Goal: Information Seeking & Learning: Stay updated

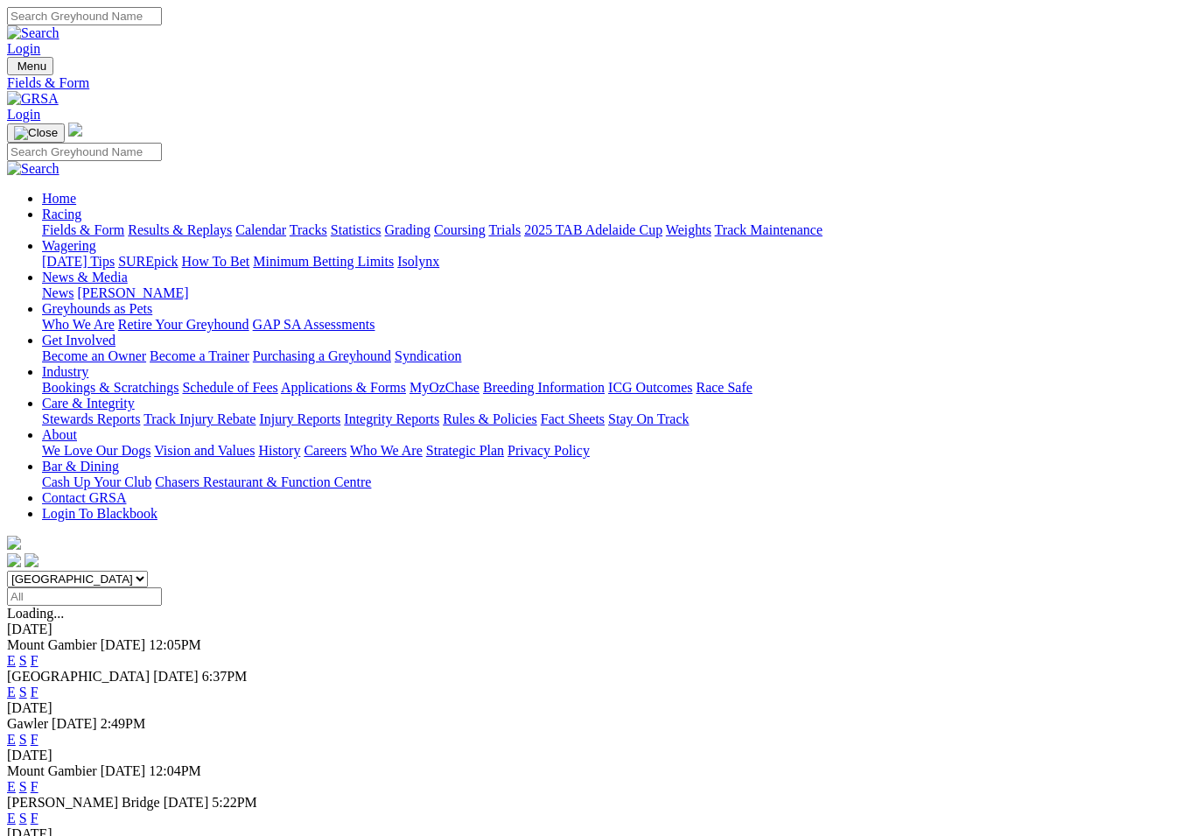
click at [39, 684] on link "F" at bounding box center [35, 691] width 8 height 15
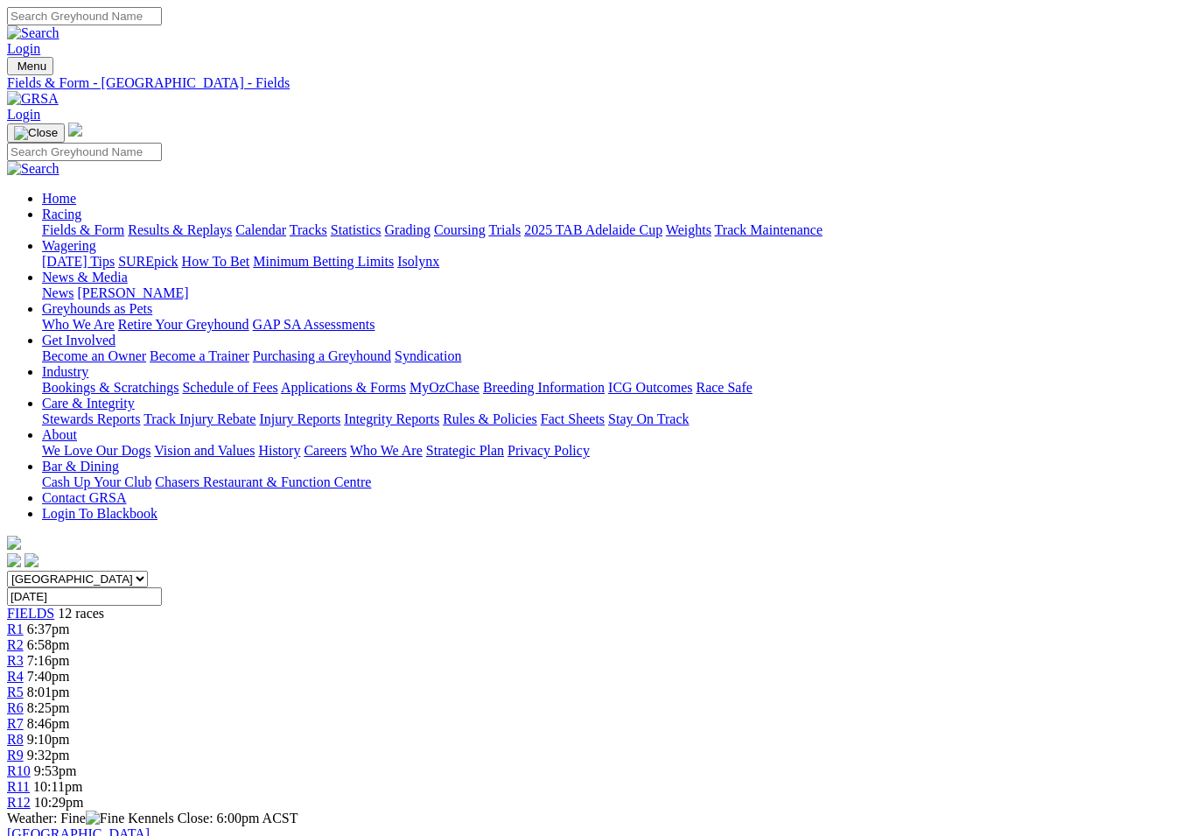
click at [226, 222] on link "Results & Replays" at bounding box center [180, 229] width 104 height 15
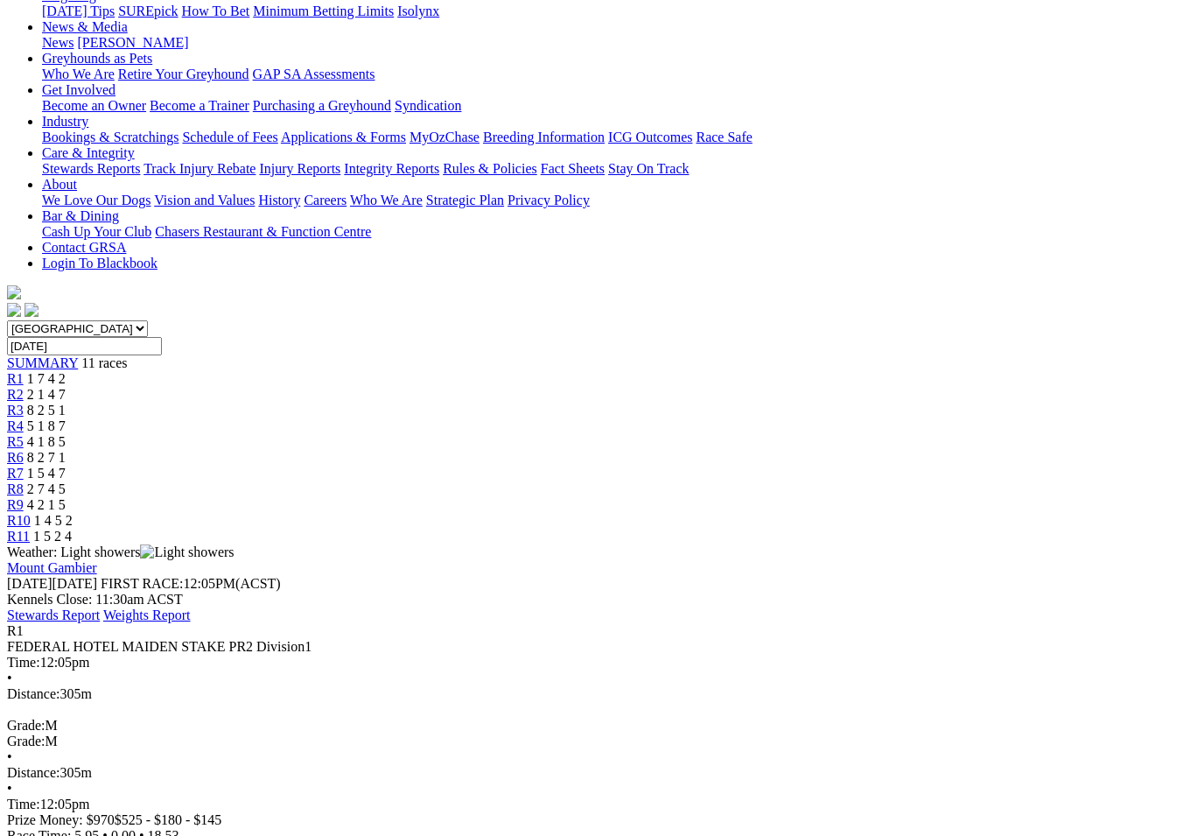
scroll to position [249, 0]
click at [66, 388] on span "2 1 4 7" at bounding box center [46, 395] width 39 height 15
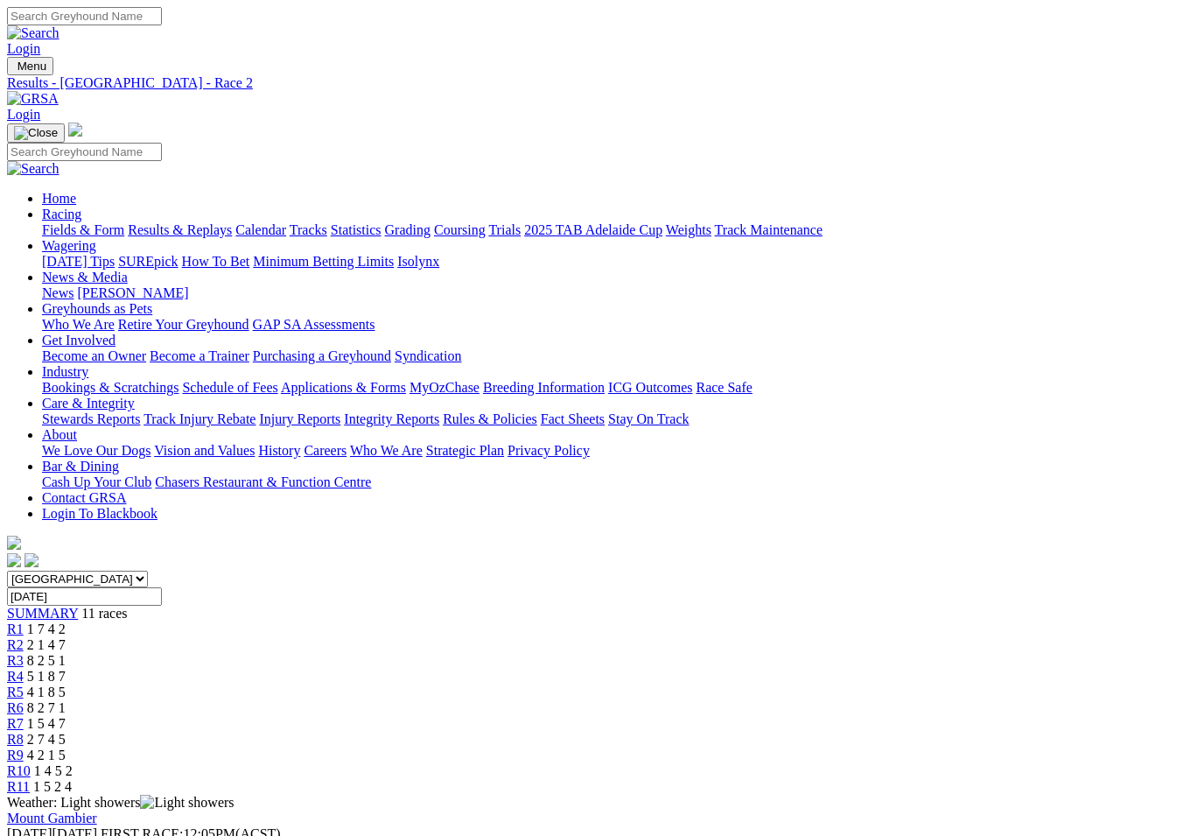
click at [24, 653] on link "R3" at bounding box center [15, 660] width 17 height 15
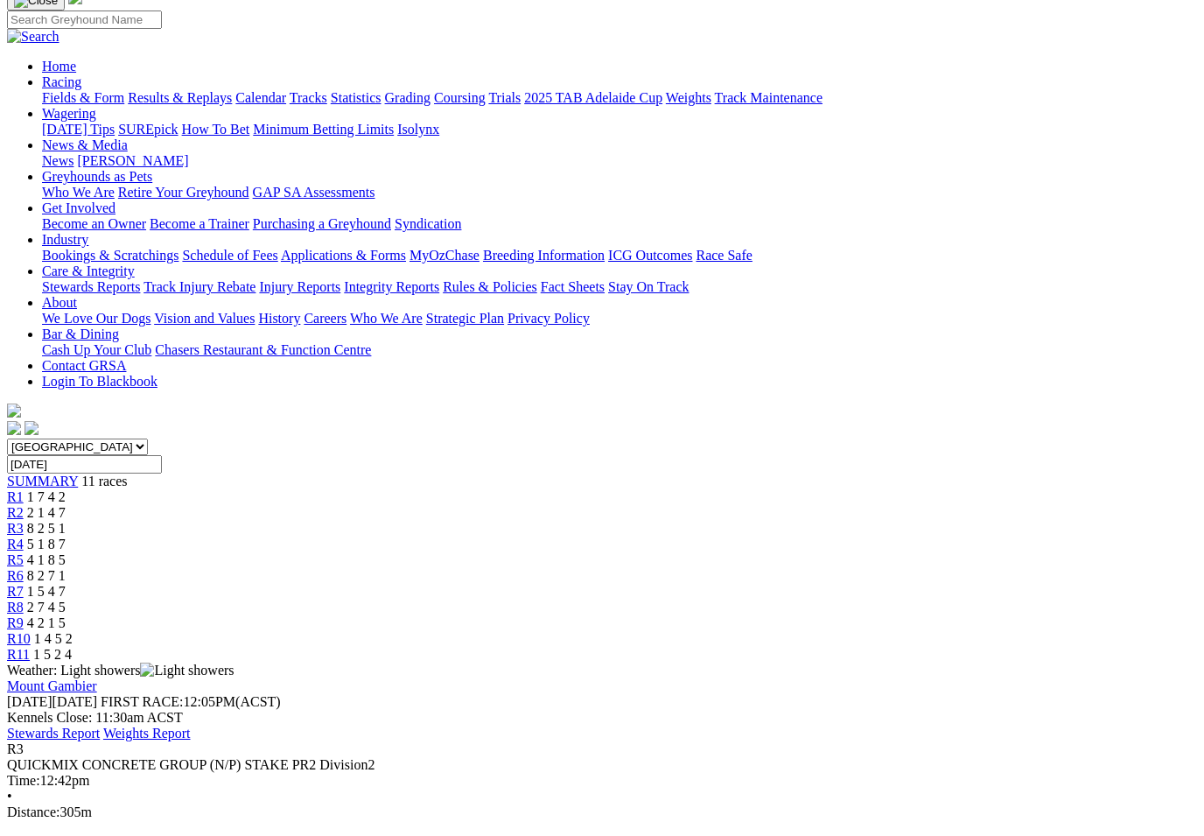
scroll to position [157, 0]
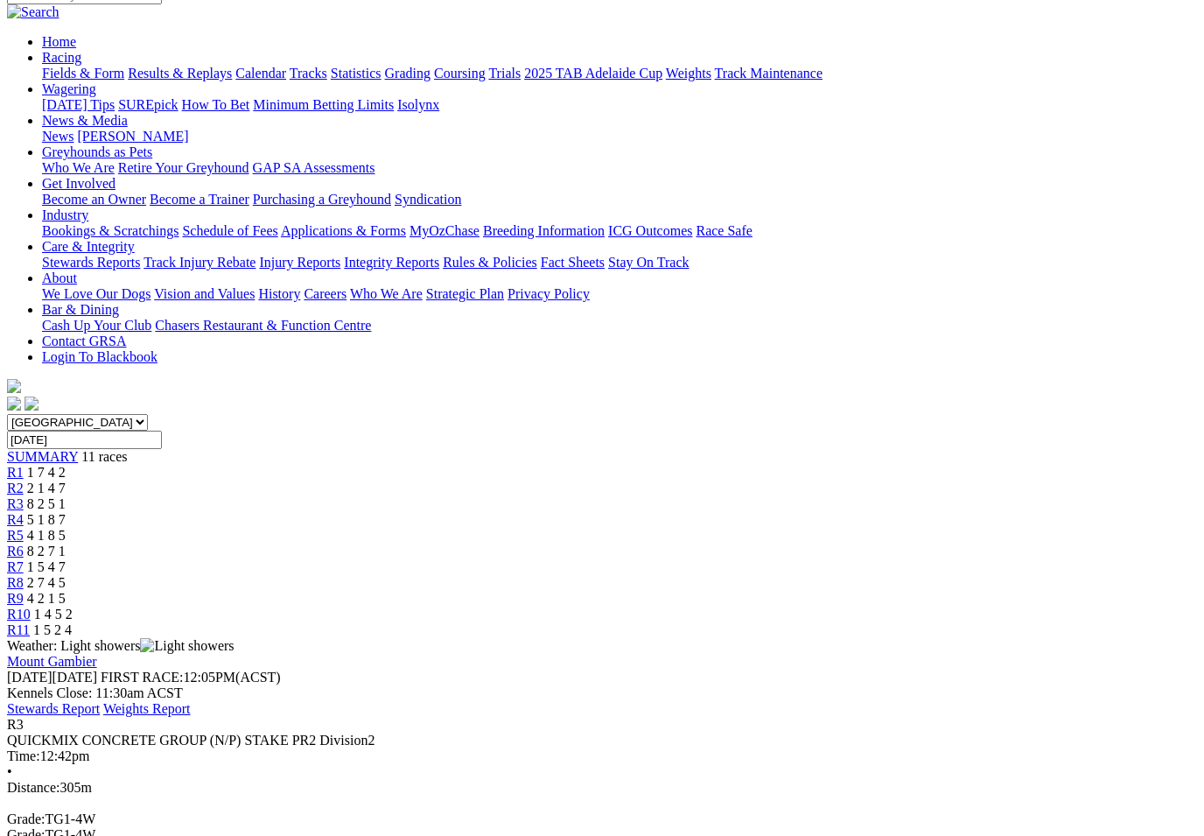
click at [24, 512] on span "R4" at bounding box center [15, 519] width 17 height 15
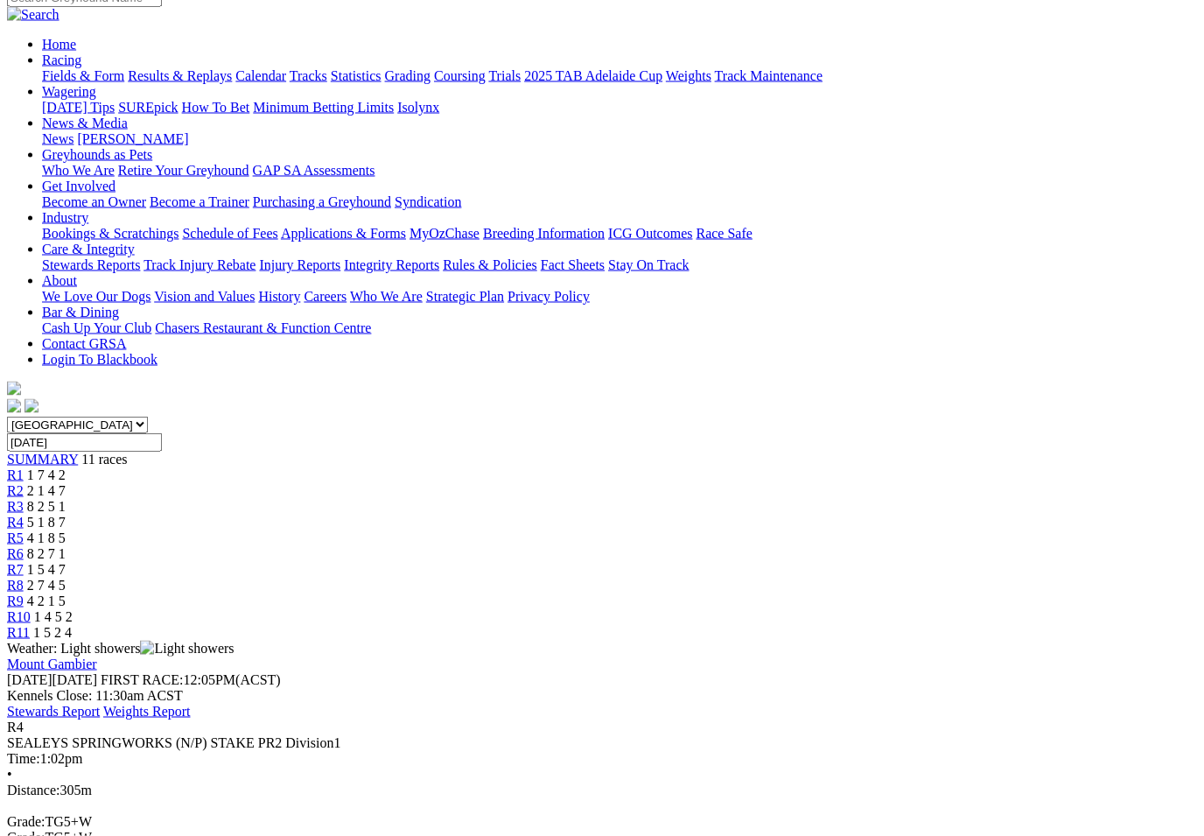
scroll to position [155, 0]
click at [24, 529] on link "R5" at bounding box center [15, 536] width 17 height 15
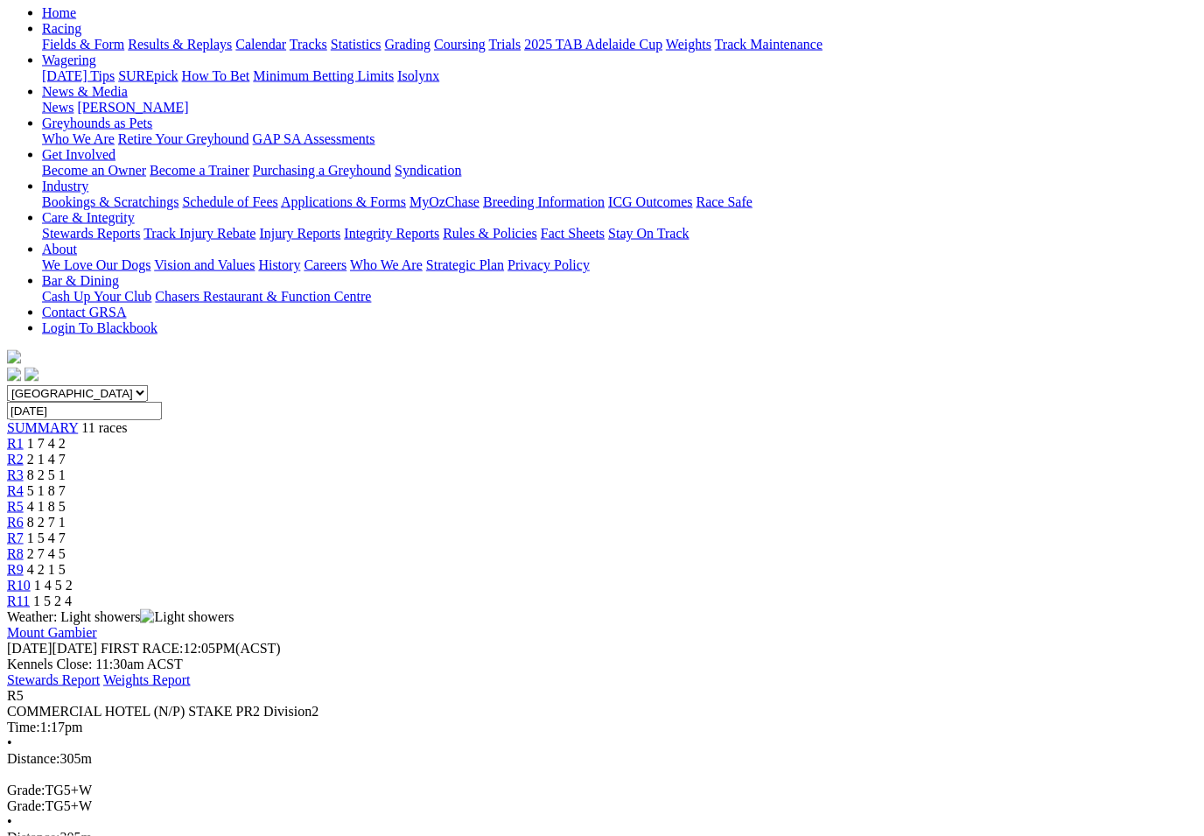
scroll to position [187, 0]
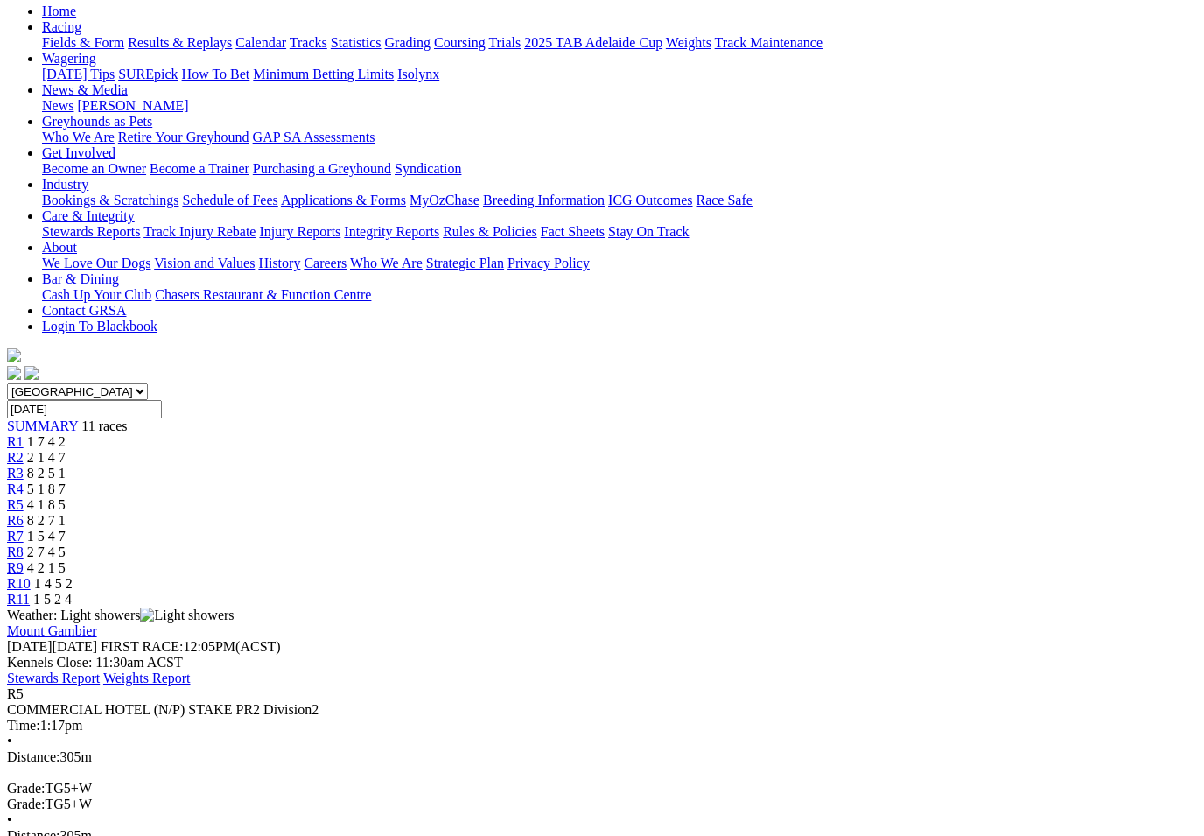
click at [24, 513] on link "R6" at bounding box center [15, 520] width 17 height 15
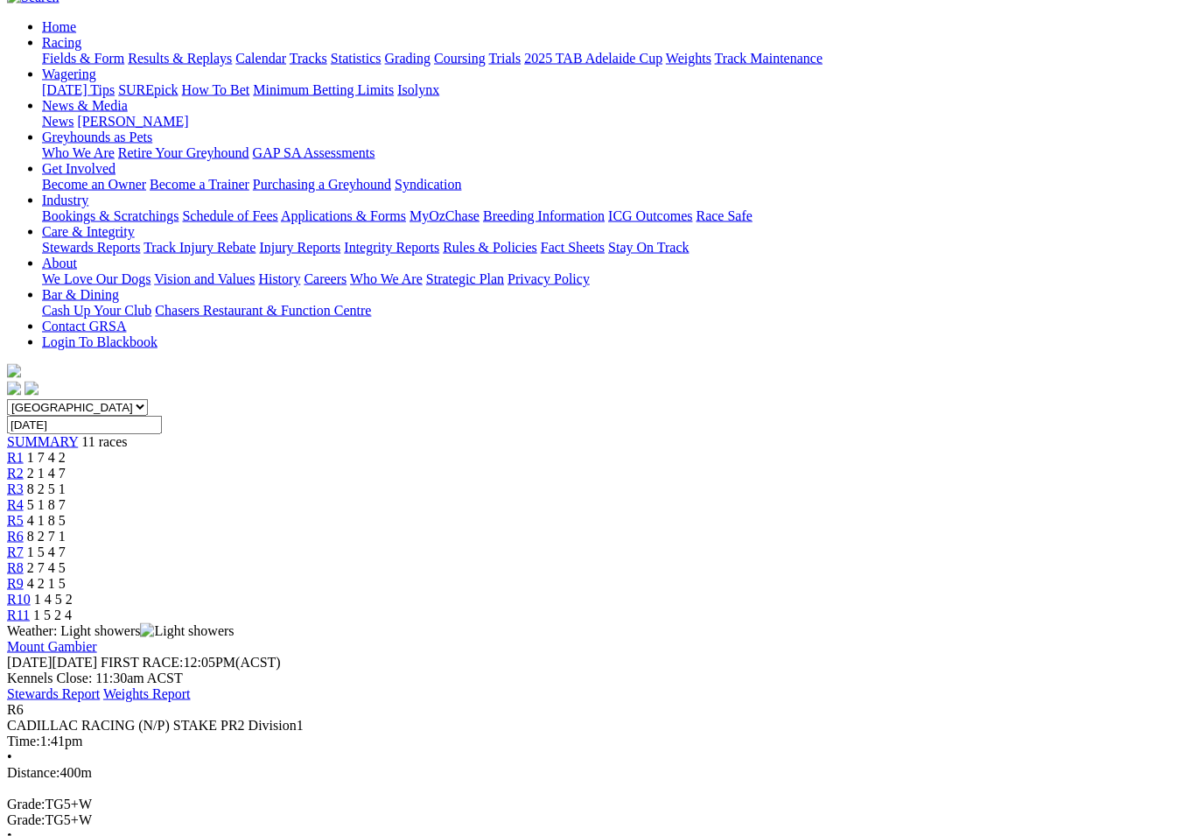
scroll to position [196, 0]
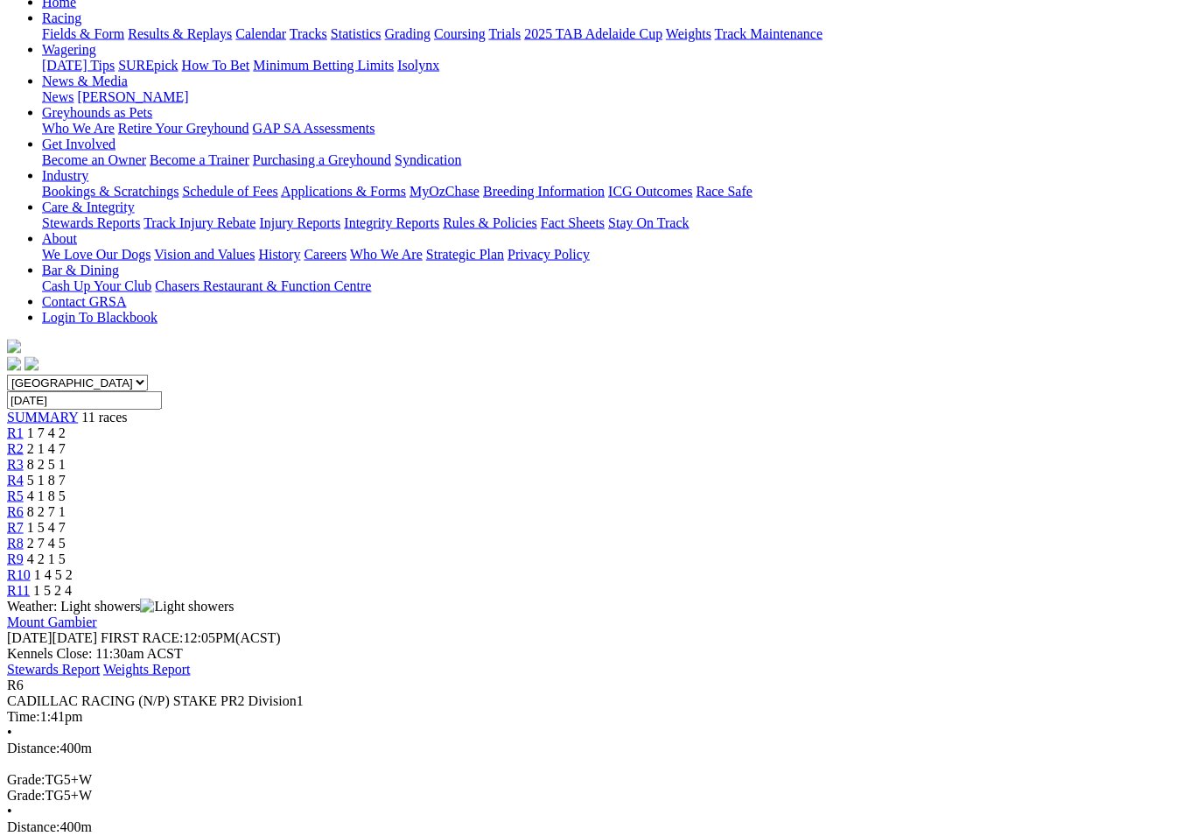
click at [24, 520] on link "R7" at bounding box center [15, 527] width 17 height 15
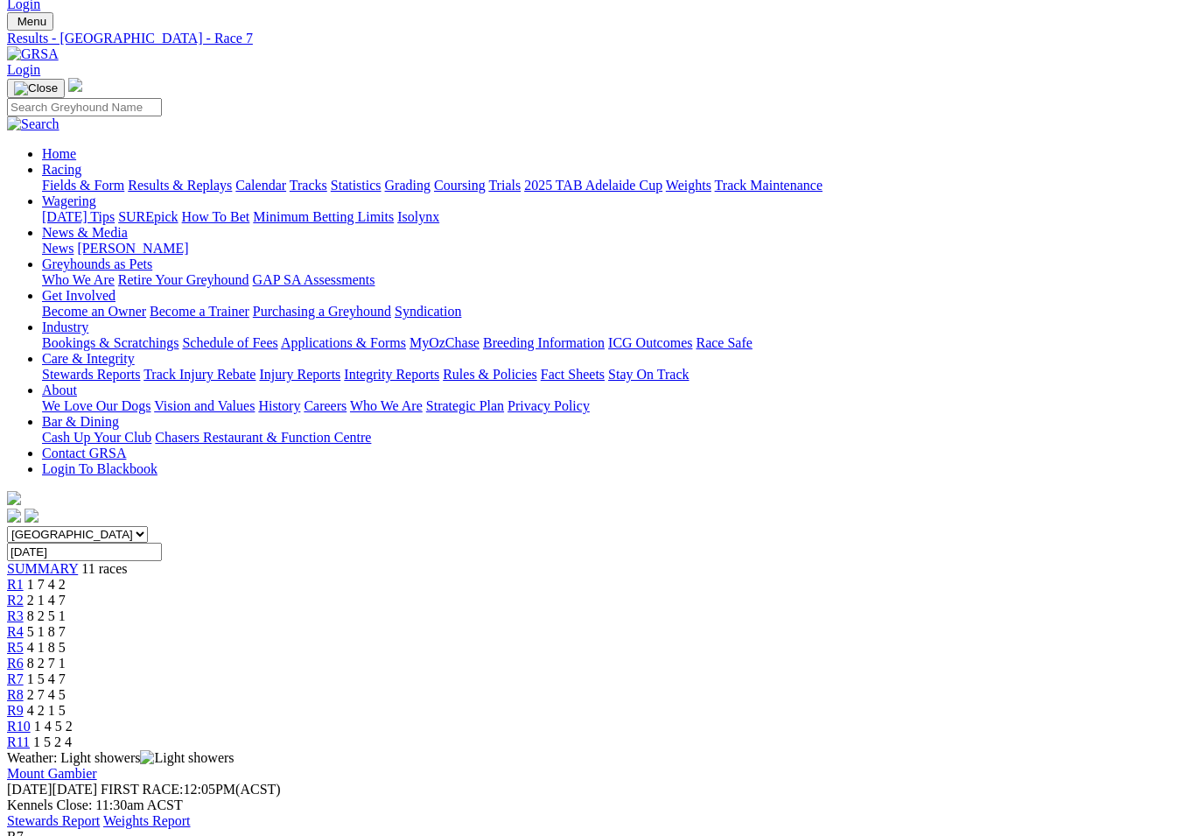
scroll to position [87, 0]
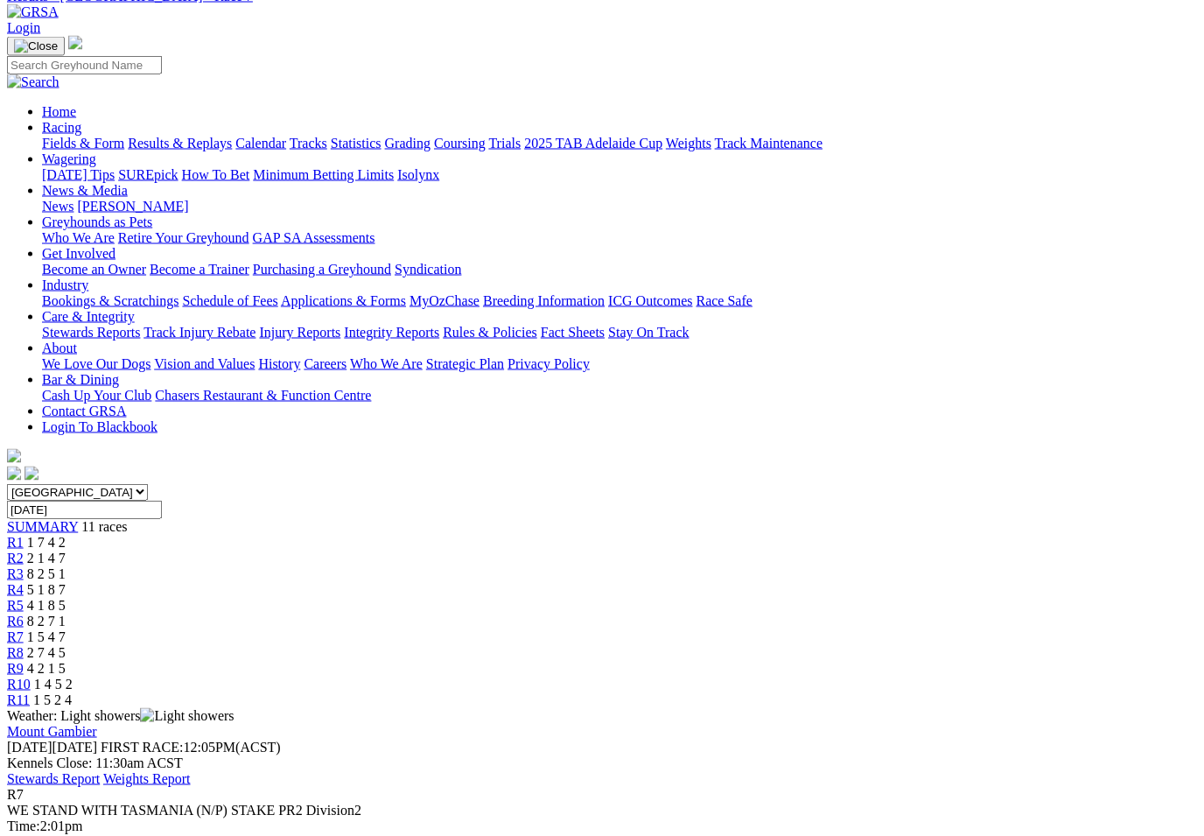
click at [24, 645] on link "R8" at bounding box center [15, 652] width 17 height 15
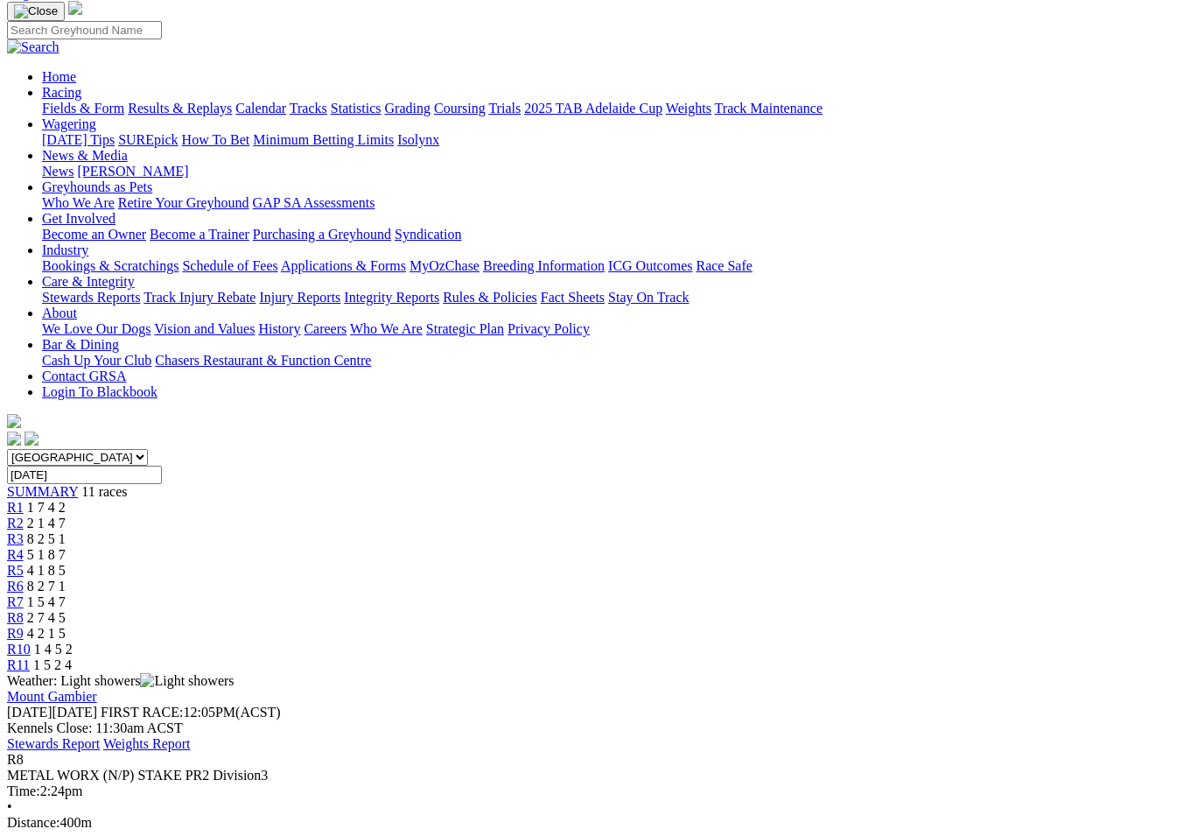
scroll to position [119, 0]
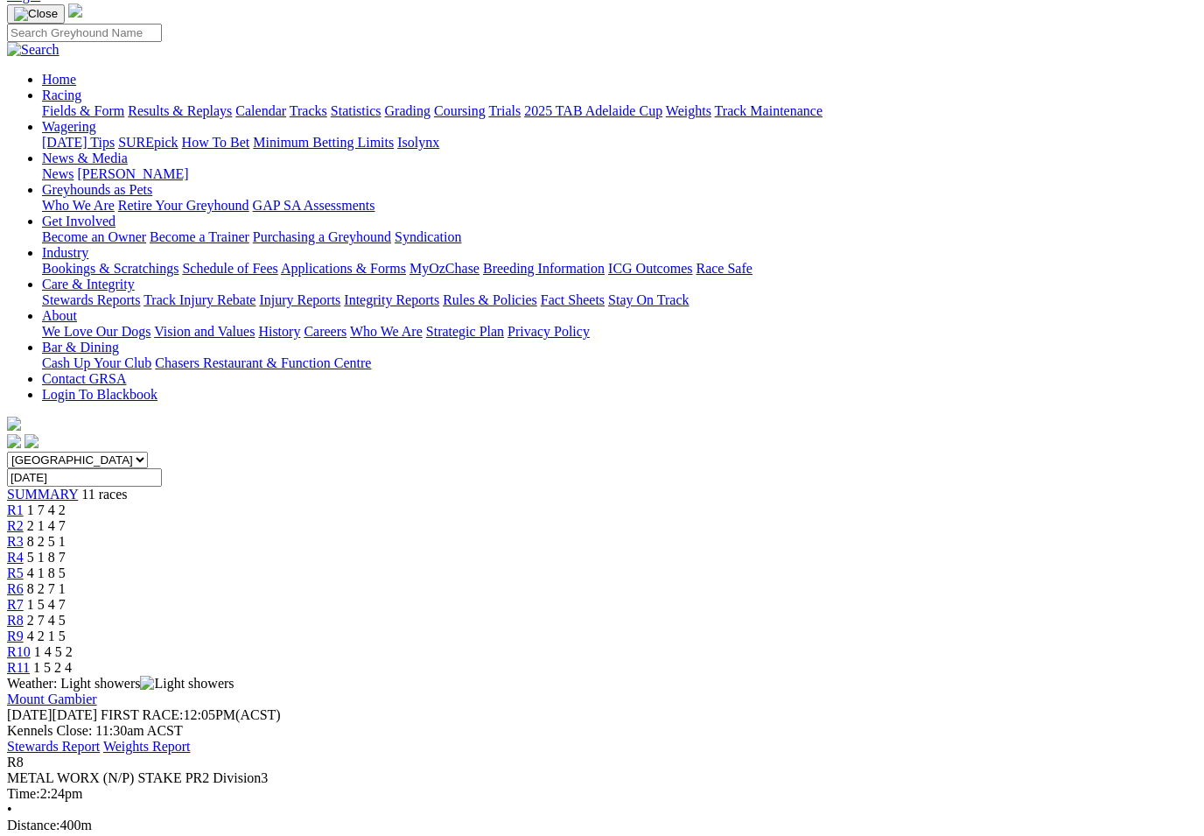
click at [24, 628] on link "R9" at bounding box center [15, 635] width 17 height 15
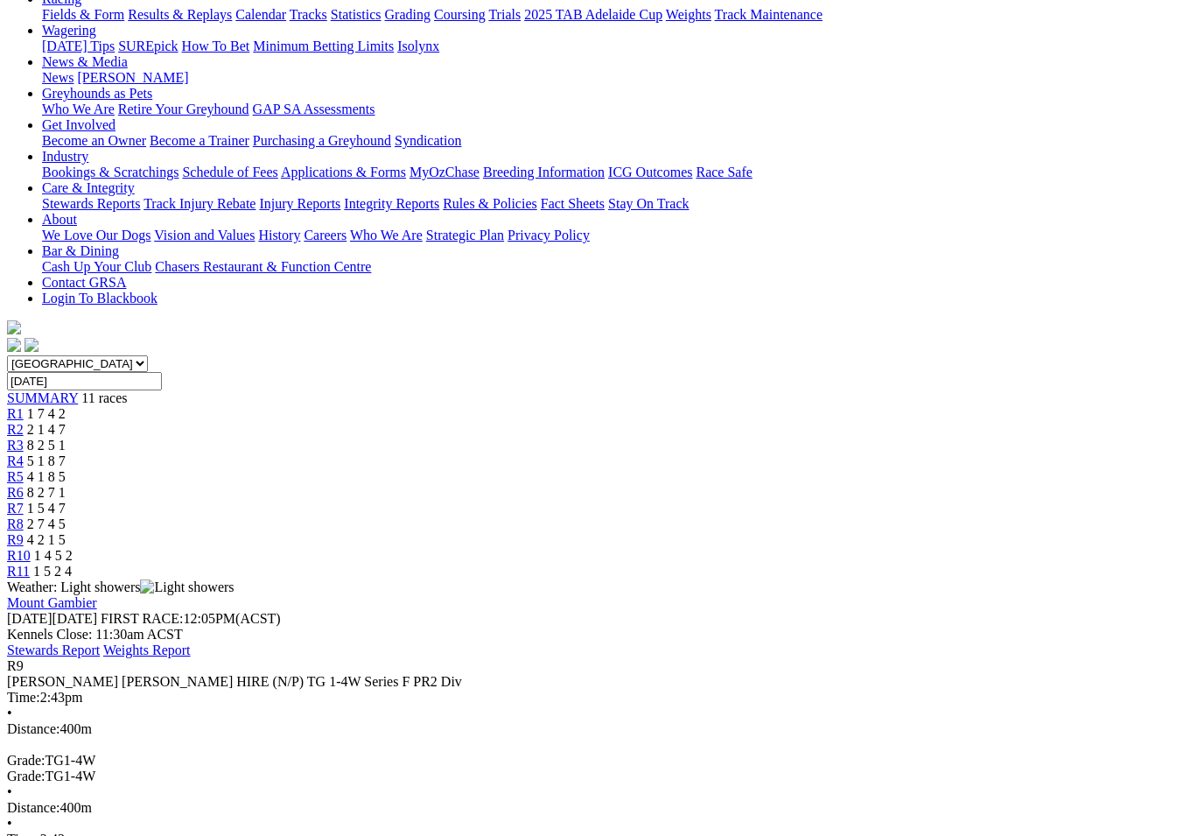
scroll to position [234, 0]
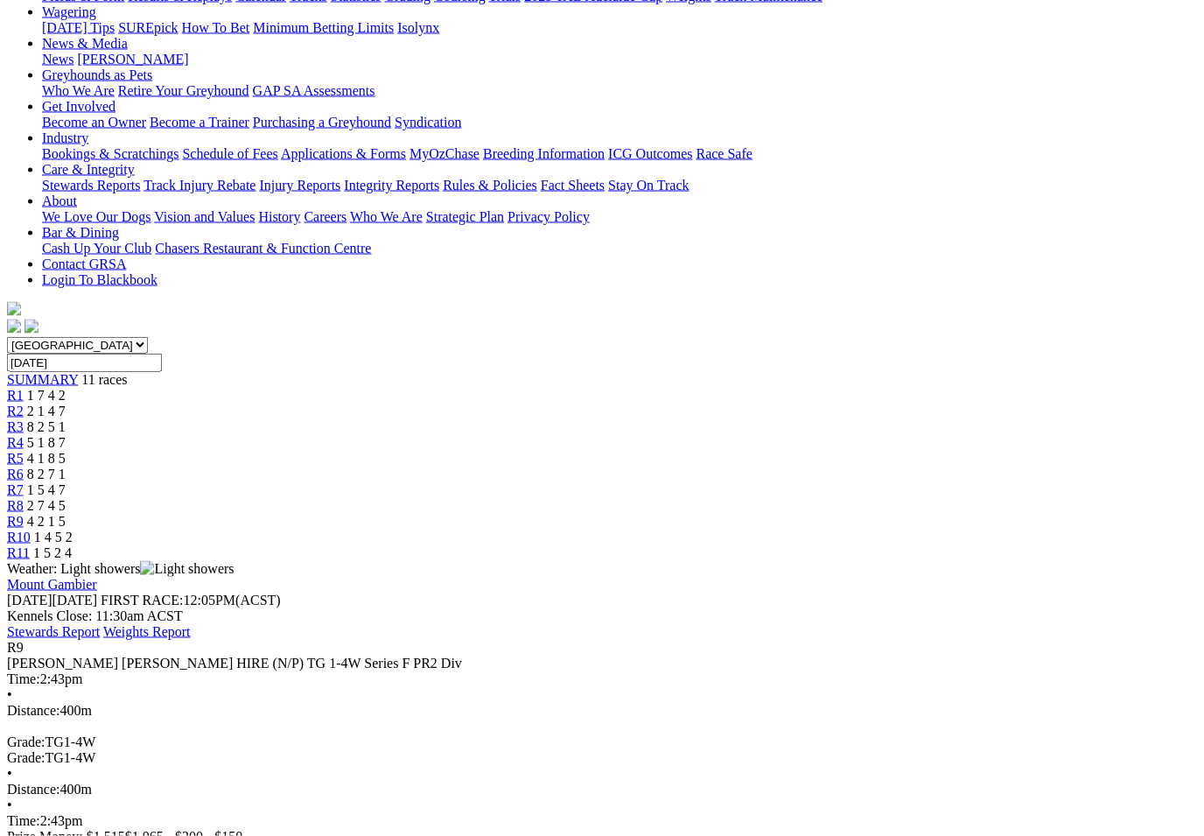
click at [31, 529] on link "R10" at bounding box center [19, 536] width 24 height 15
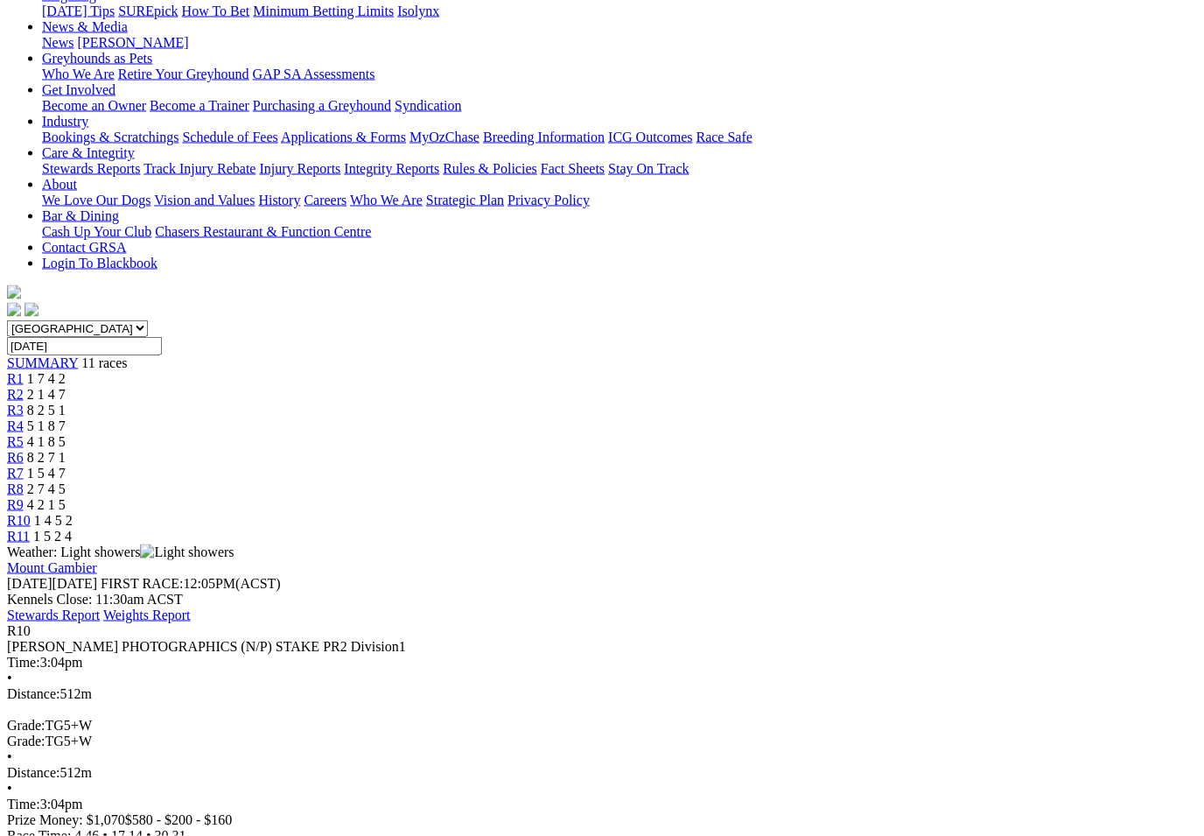
scroll to position [251, 0]
click at [30, 528] on span "R11" at bounding box center [18, 535] width 23 height 15
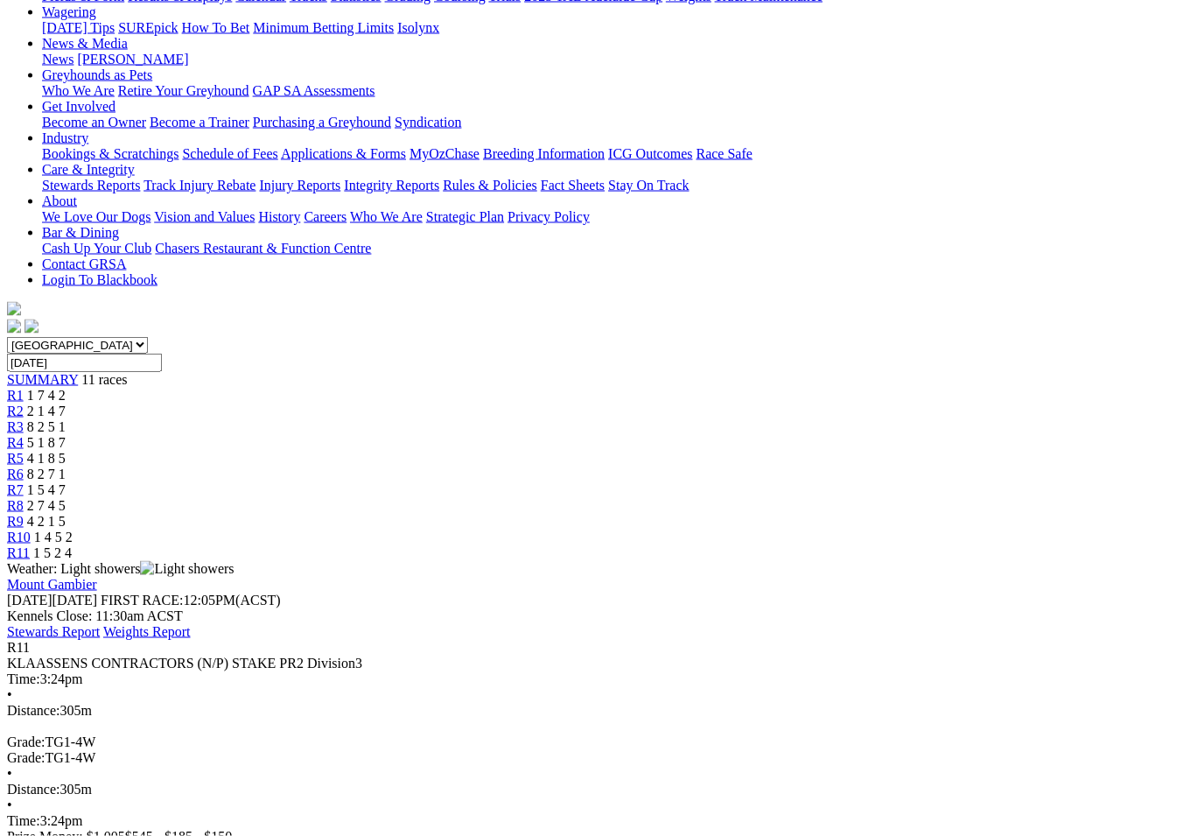
scroll to position [235, 0]
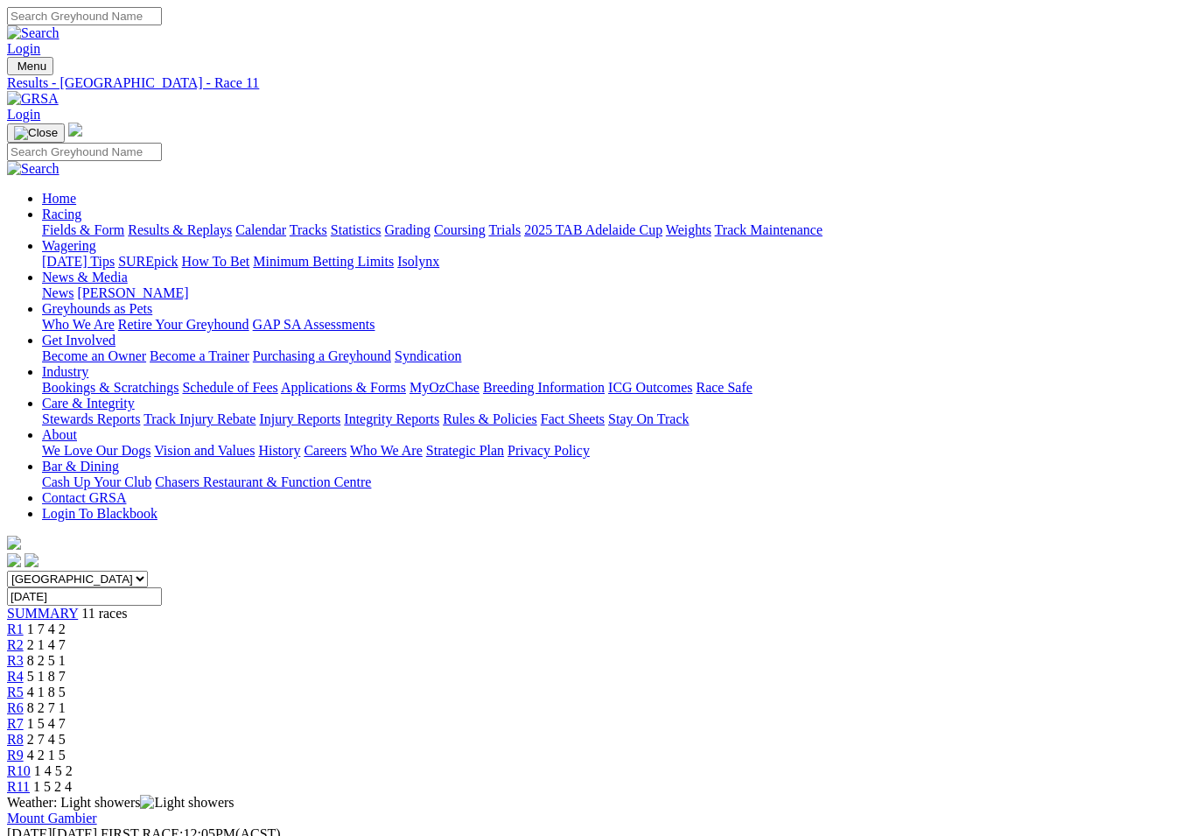
click at [128, 270] on link "News & Media" at bounding box center [85, 277] width 86 height 15
click at [74, 285] on link "News" at bounding box center [58, 292] width 32 height 15
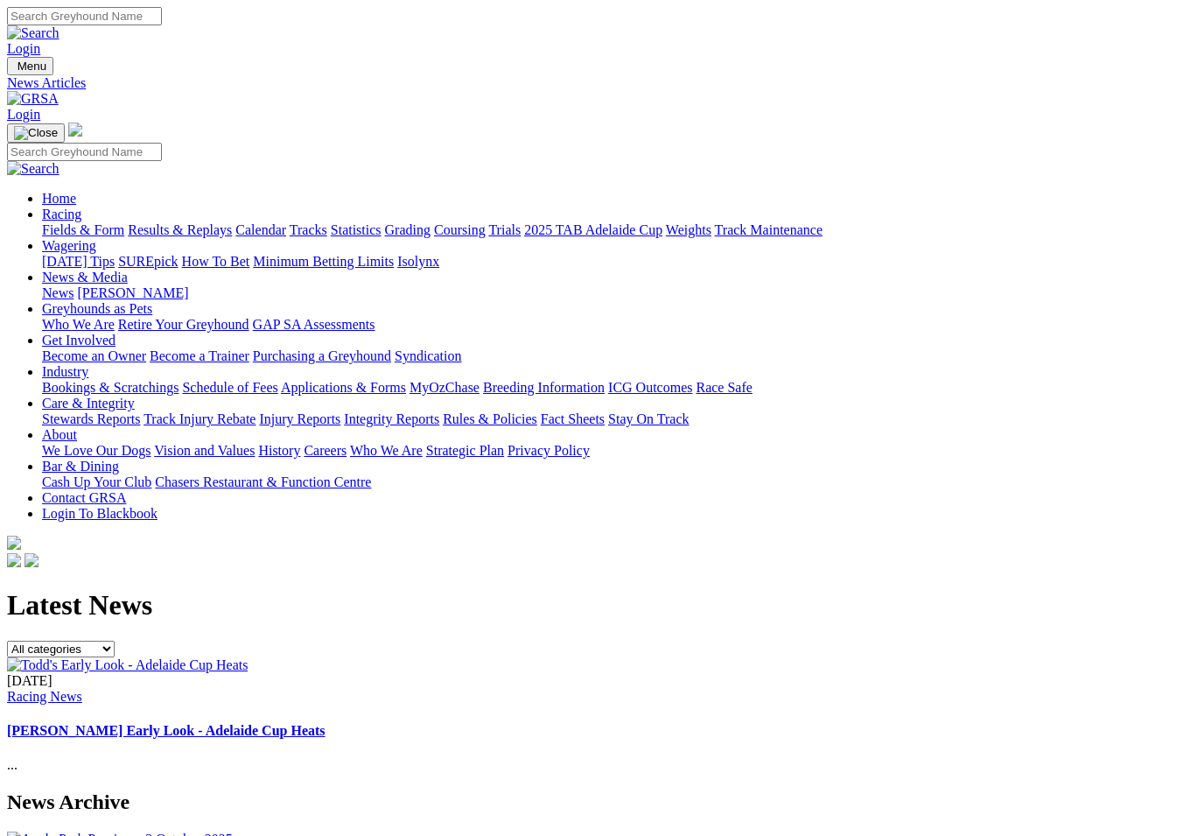
click at [326, 723] on link "[PERSON_NAME] Early Look - Adelaide Cup Heats" at bounding box center [166, 730] width 319 height 15
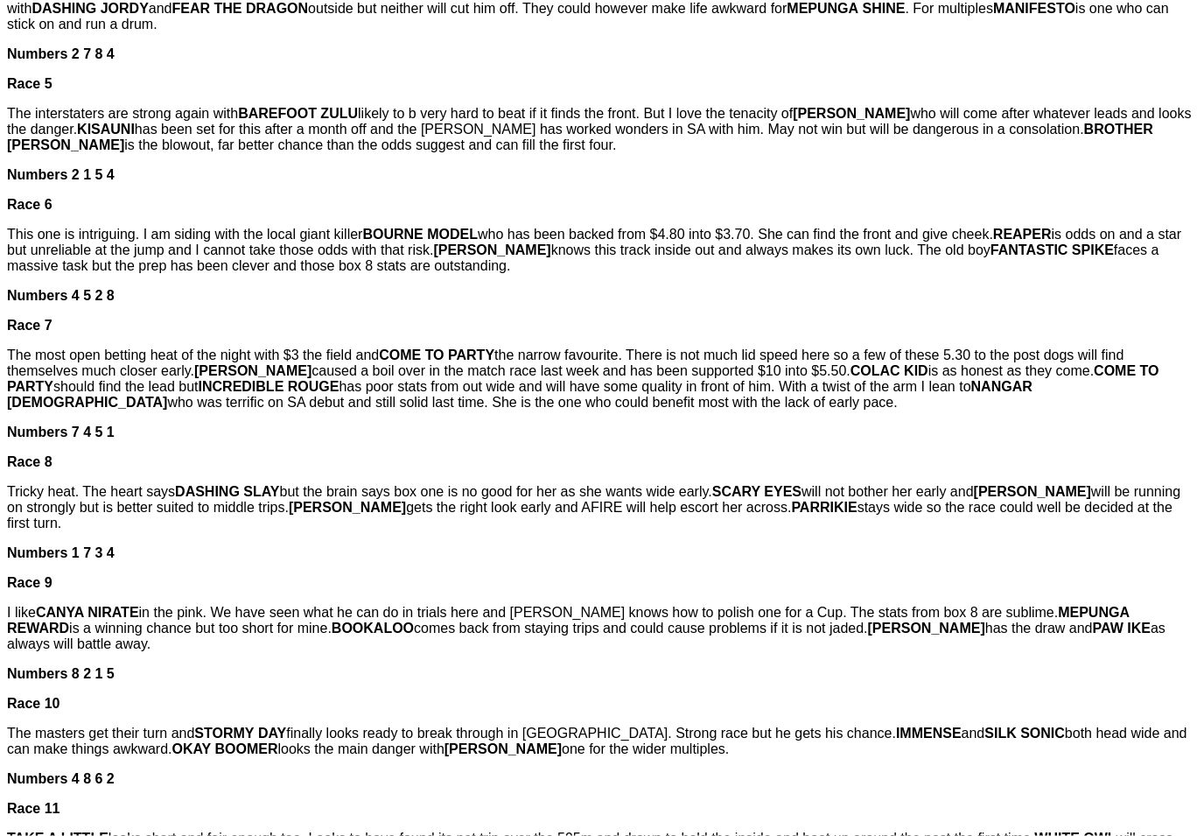
scroll to position [1156, 0]
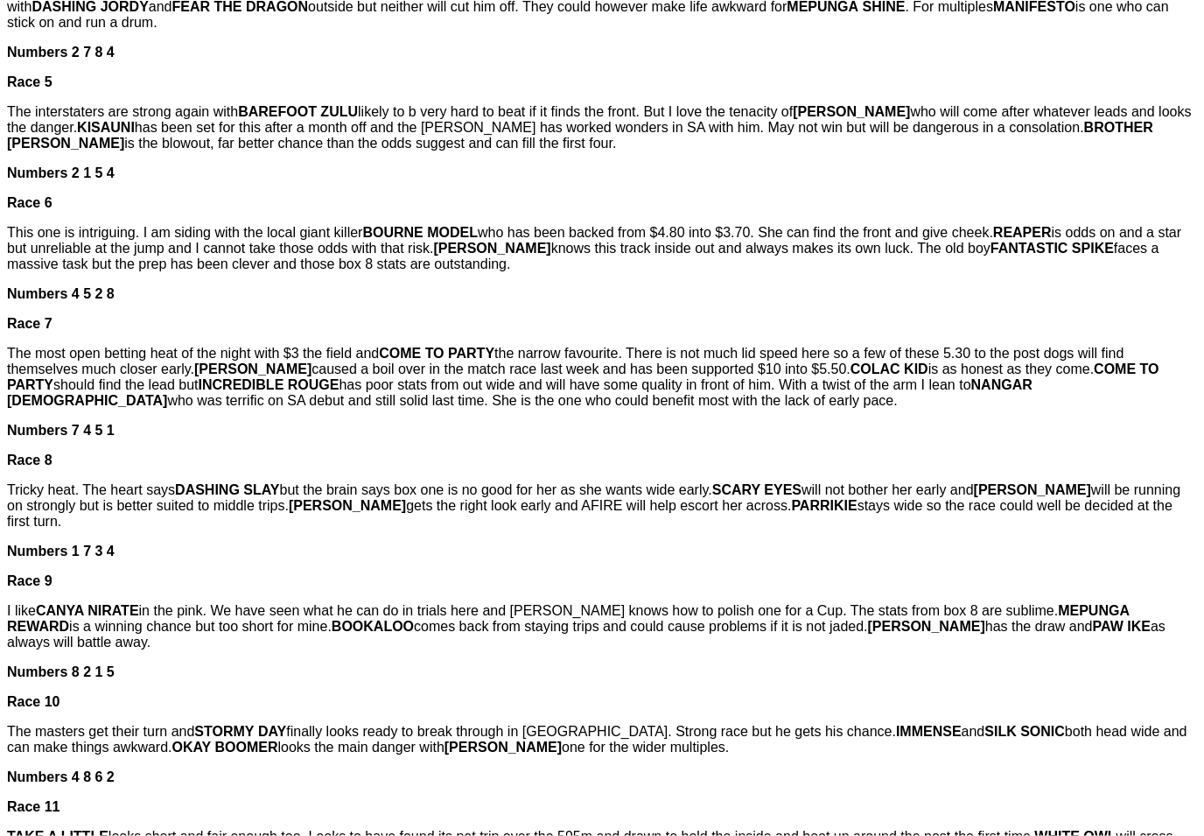
click at [1152, 810] on div "[PERSON_NAME] Early Look - Adelaide Cup Heats [DATE] Racing News The Adelaide C…" at bounding box center [602, 206] width 1190 height 1547
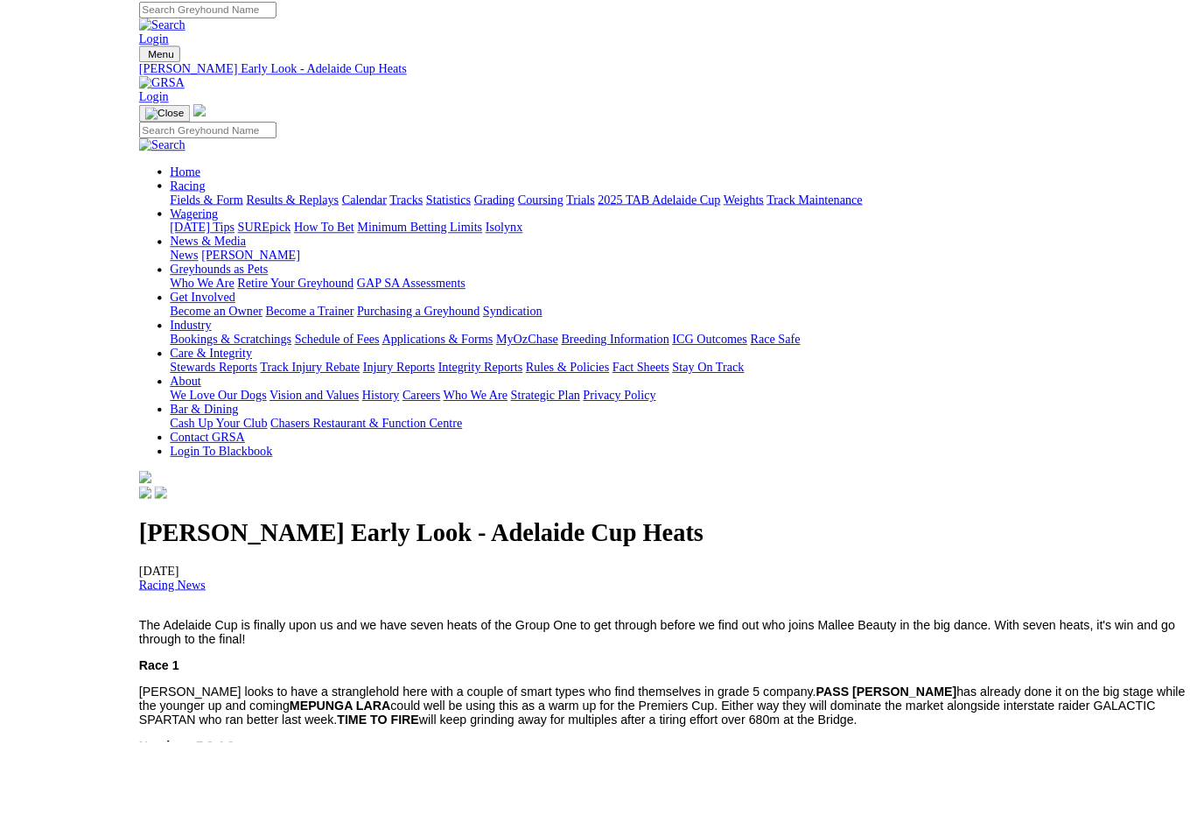
scroll to position [103, 0]
